Goal: Book appointment/travel/reservation

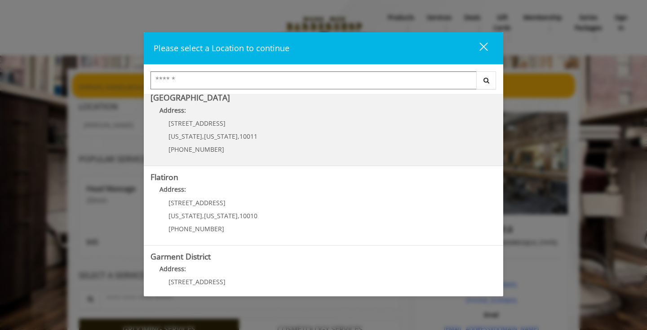
scroll to position [168, 0]
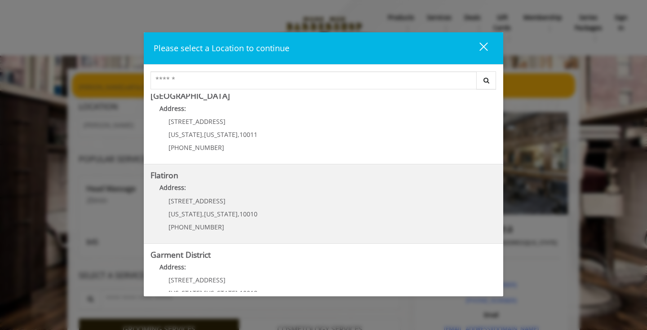
click at [248, 194] on "Address:" at bounding box center [324, 190] width 346 height 14
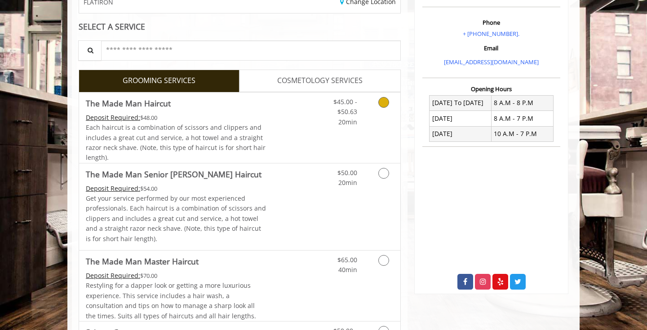
scroll to position [157, 0]
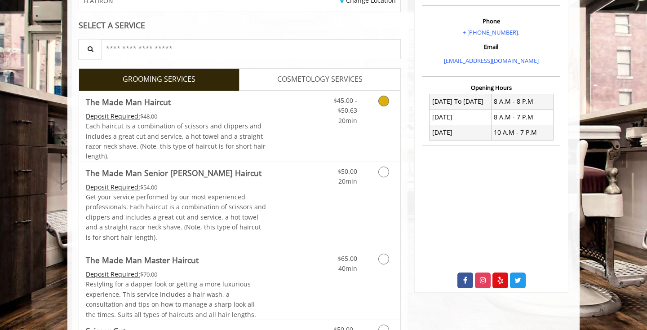
click at [383, 100] on icon "Grooming services" at bounding box center [384, 101] width 11 height 11
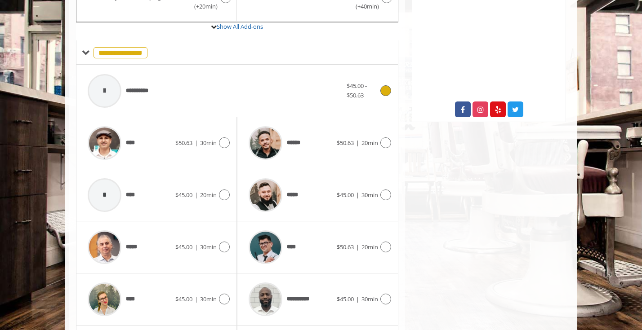
scroll to position [406, 0]
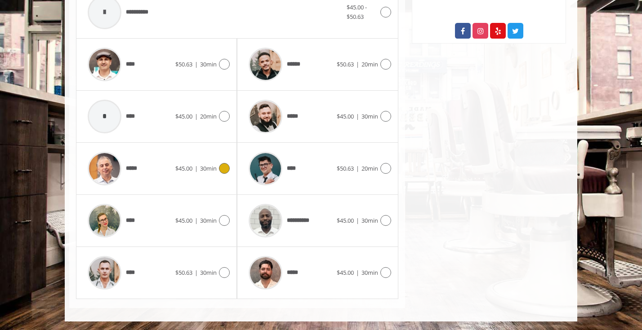
click at [220, 168] on icon at bounding box center [224, 168] width 11 height 11
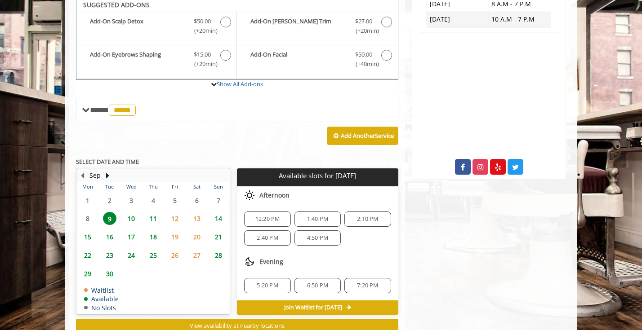
scroll to position [267, 0]
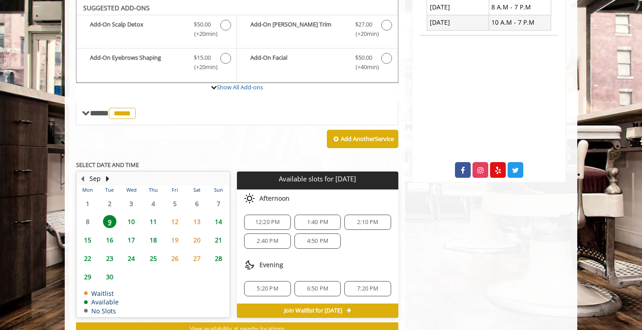
click at [268, 220] on span "12:20 PM" at bounding box center [267, 222] width 25 height 7
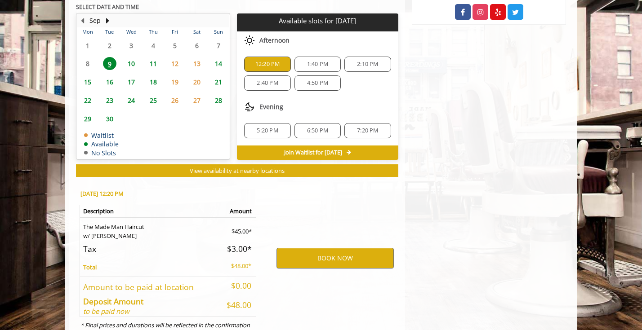
scroll to position [461, 0]
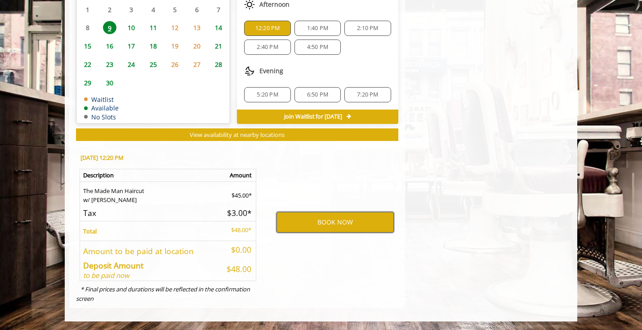
click at [321, 223] on button "BOOK NOW" at bounding box center [335, 222] width 117 height 21
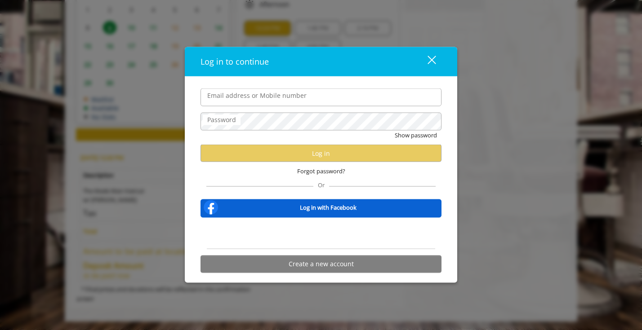
type input "**********"
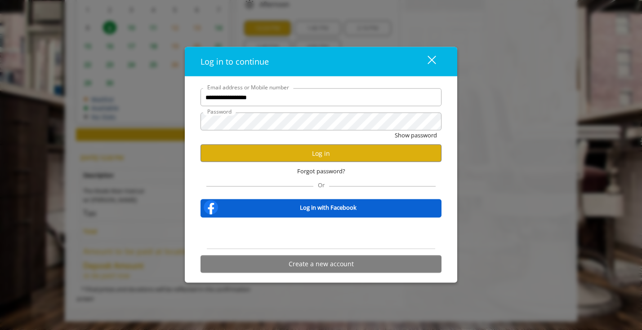
scroll to position [0, 0]
click at [251, 164] on div "Forgot password?" at bounding box center [321, 171] width 241 height 18
click at [254, 157] on button "Log in" at bounding box center [321, 154] width 241 height 18
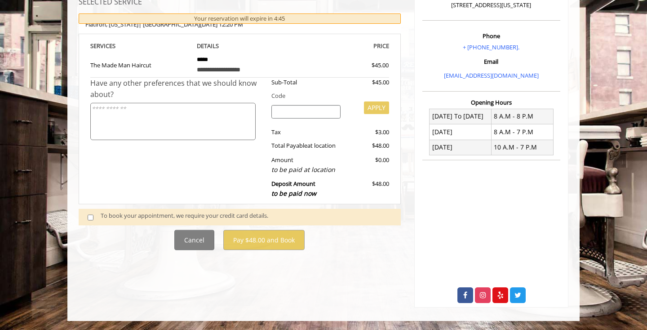
scroll to position [167, 0]
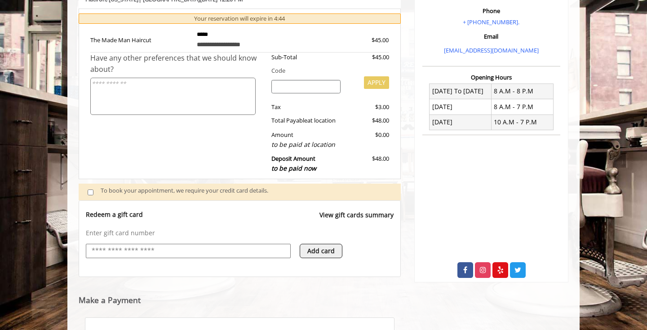
click at [109, 252] on input "text" at bounding box center [188, 251] width 195 height 11
click at [285, 113] on div "Sub-Total $45.00 Code APPLY Tax $3.00 Total Payable at location $48.00 Amount t…" at bounding box center [327, 116] width 125 height 126
click at [116, 251] on input "text" at bounding box center [188, 251] width 195 height 11
type input "**********"
click at [373, 241] on div "**********" at bounding box center [240, 248] width 308 height 39
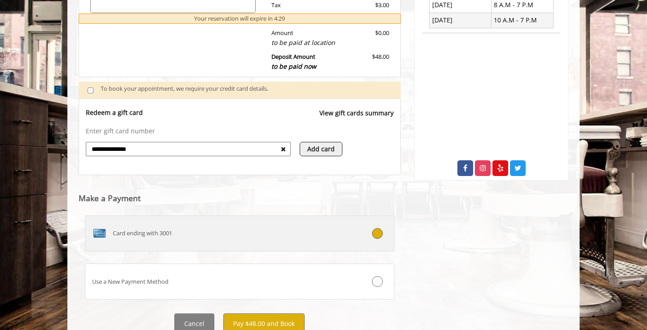
scroll to position [304, 0]
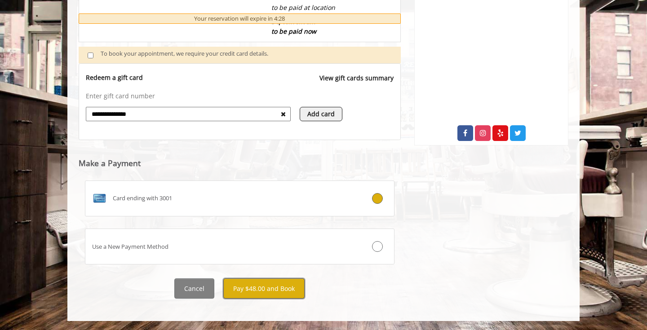
click at [275, 282] on button "Pay $48.00 and Book" at bounding box center [263, 289] width 81 height 20
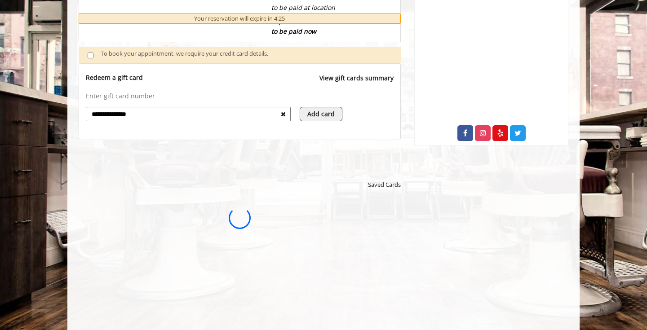
scroll to position [0, 0]
